Goal: Information Seeking & Learning: Check status

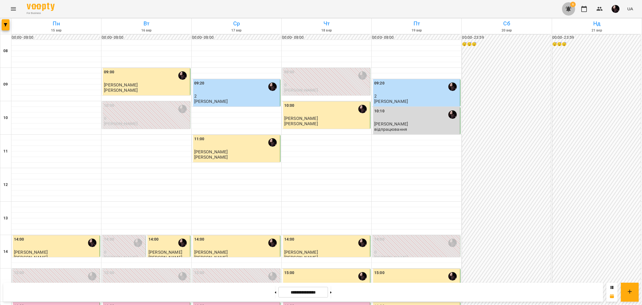
click at [571, 7] on icon "button" at bounding box center [568, 9] width 7 height 7
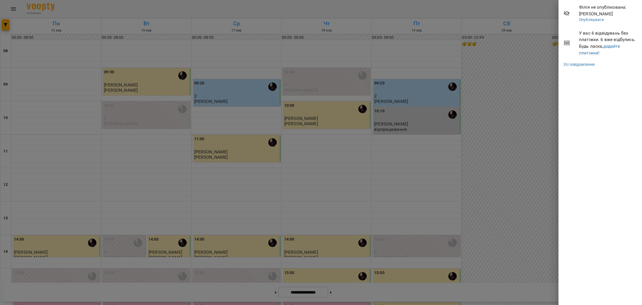
click at [546, 82] on div at bounding box center [321, 152] width 642 height 305
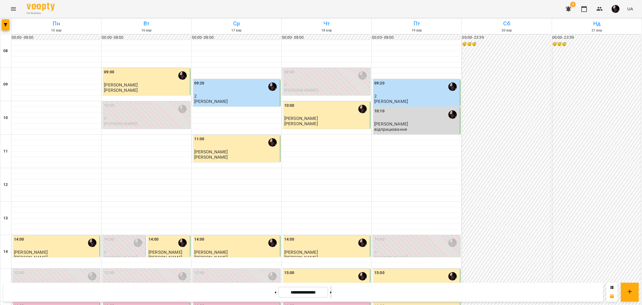
click at [332, 295] on button at bounding box center [330, 292] width 1 height 12
type input "**********"
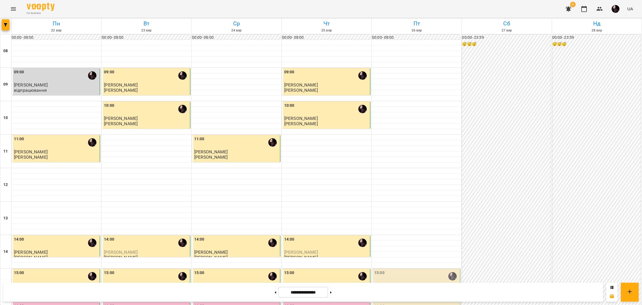
click at [620, 11] on button "button" at bounding box center [616, 9] width 14 height 14
click at [614, 18] on span "[PERSON_NAME]" at bounding box center [609, 21] width 35 height 7
click at [151, 87] on p "[PERSON_NAME]" at bounding box center [146, 85] width 85 height 5
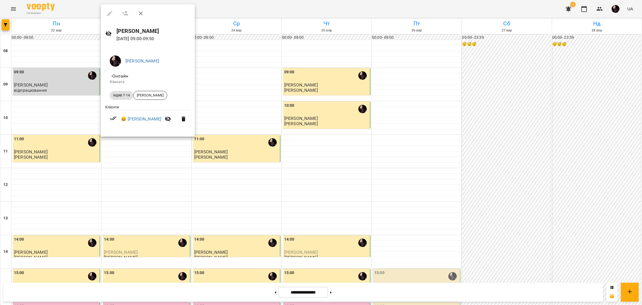
click at [135, 68] on li "[PERSON_NAME]" at bounding box center [147, 61] width 85 height 16
click at [616, 6] on div at bounding box center [321, 152] width 642 height 305
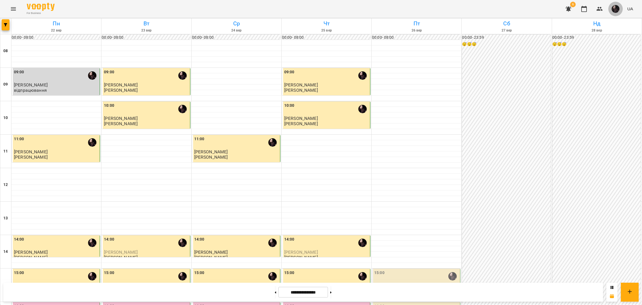
click at [617, 6] on img "button" at bounding box center [616, 9] width 8 height 8
click at [610, 20] on span "[PERSON_NAME]" at bounding box center [609, 21] width 35 height 7
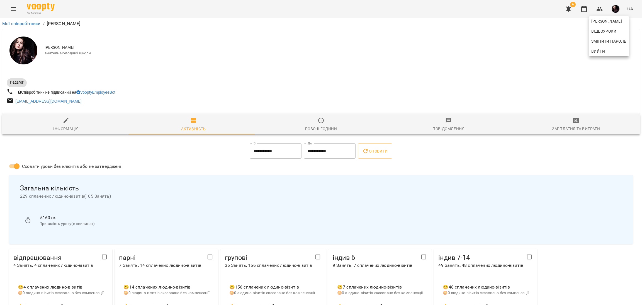
click at [180, 204] on div at bounding box center [321, 152] width 642 height 305
click at [256, 197] on span "229 сплачених людино-візитів ( 105 Занять )" at bounding box center [321, 196] width 602 height 7
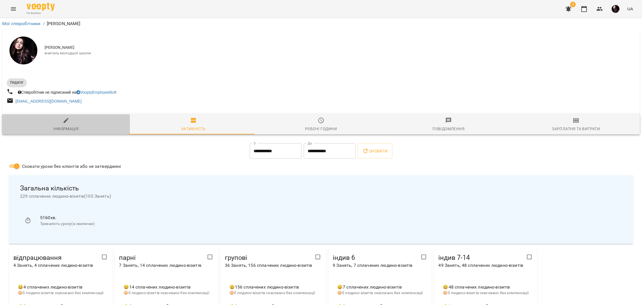
click at [69, 128] on div "Інформація" at bounding box center [65, 128] width 25 height 7
select select "**"
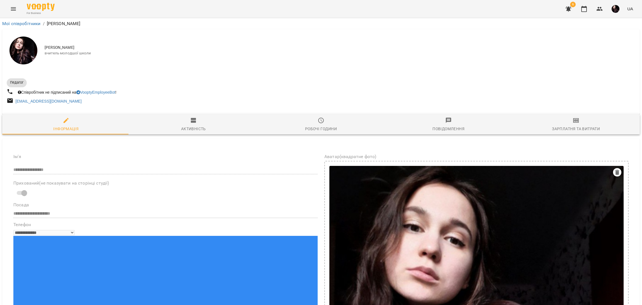
click at [193, 130] on div "Активність" at bounding box center [193, 128] width 25 height 7
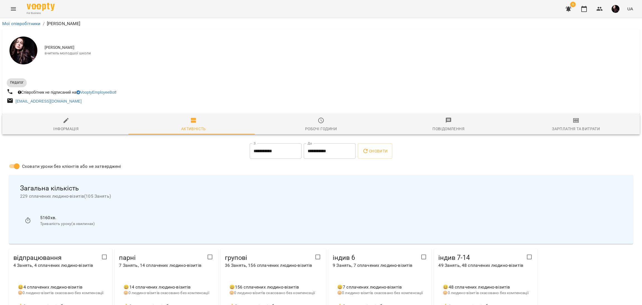
click at [217, 211] on li "5160 хв. Тривалість уроку(в хвилинах)" at bounding box center [321, 220] width 602 height 20
click at [158, 207] on div "Загальна кількість 229 сплачених людино-візитів ( 105 Занять ) 5160 хв. Тривалі…" at bounding box center [321, 209] width 624 height 69
click at [163, 204] on div "Загальна кількість 229 сплачених людино-візитів ( 105 Занять )" at bounding box center [321, 192] width 611 height 24
click at [324, 128] on div "Робочі години" at bounding box center [321, 128] width 32 height 7
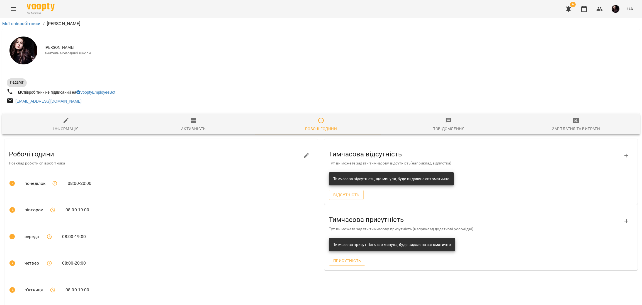
click at [433, 124] on span "Повідомлення" at bounding box center [448, 124] width 121 height 15
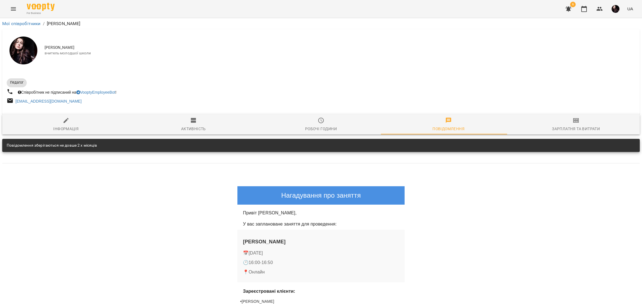
click at [559, 216] on th "Voopty Нагадування про заняття Привіт Анастасія Абрамова , У вас заплановане за…" at bounding box center [321, 287] width 638 height 249
click at [408, 190] on td "Нагадування про заняття Привіт Анастасія Абрамова , У вас заплановане заняття д…" at bounding box center [321, 279] width 627 height 196
click at [395, 230] on td "Абрамова Анастасія 📅 Friday, September 19th 2025 🕐 16:00 - 16:50 📍 Онлайн" at bounding box center [321, 256] width 167 height 53
click at [583, 124] on span "Зарплатня та Витрати" at bounding box center [576, 124] width 121 height 15
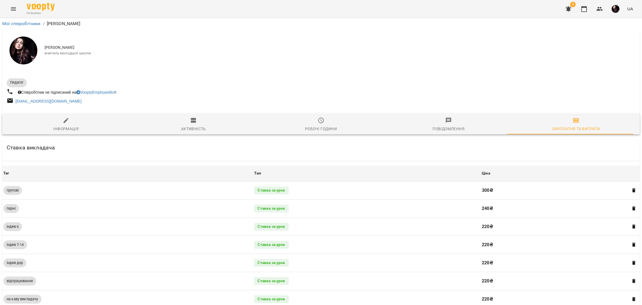
click at [434, 125] on span "Повідомлення" at bounding box center [448, 124] width 121 height 15
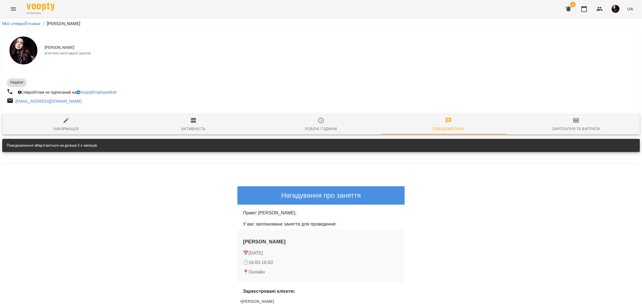
click at [321, 195] on h1 "Нагадування про заняття" at bounding box center [321, 195] width 156 height 7
drag, startPoint x: 321, startPoint y: 195, endPoint x: 343, endPoint y: 202, distance: 22.9
click at [343, 202] on tbody "Нагадування про заняття Привіт Анастасія Абрамова , У вас заплановане заняття д…" at bounding box center [321, 278] width 167 height 185
click at [344, 221] on p "У вас заплановане заняття для проведення:" at bounding box center [321, 224] width 156 height 6
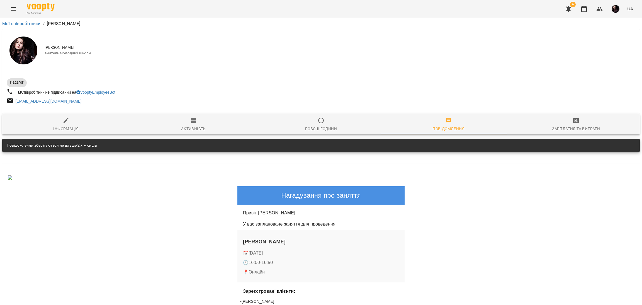
click at [343, 219] on td "У вас заплановане заняття для проведення:" at bounding box center [321, 224] width 167 height 11
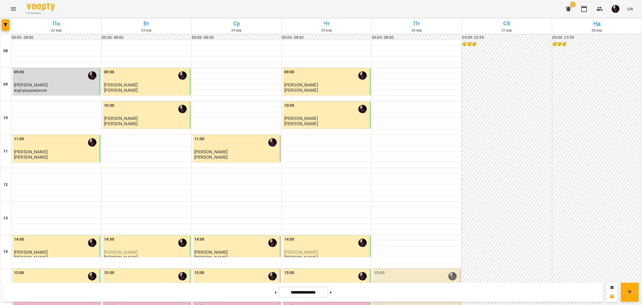
scroll to position [222, 0]
